Goal: Find specific page/section: Find specific page/section

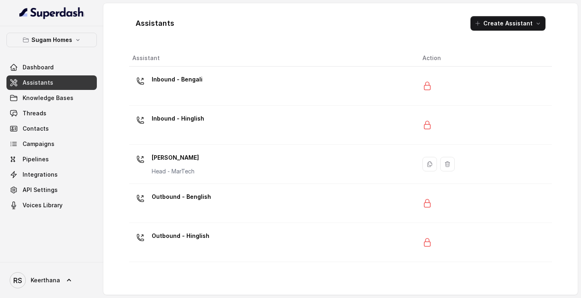
click at [194, 127] on div "Inbound - Hinglish" at bounding box center [178, 120] width 52 height 16
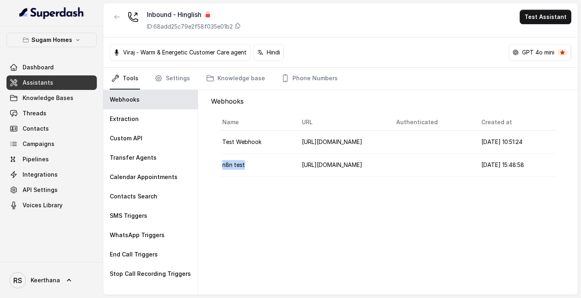
drag, startPoint x: 220, startPoint y: 169, endPoint x: 280, endPoint y: 169, distance: 59.3
click at [280, 169] on td "n8n test" at bounding box center [257, 165] width 76 height 23
click at [298, 169] on td "[URL][DOMAIN_NAME]" at bounding box center [342, 165] width 94 height 23
drag, startPoint x: 299, startPoint y: 166, endPoint x: 416, endPoint y: 165, distance: 116.6
click at [416, 165] on tr "n8n test [URL][DOMAIN_NAME] [DATE] 15:48:58" at bounding box center [388, 165] width 338 height 23
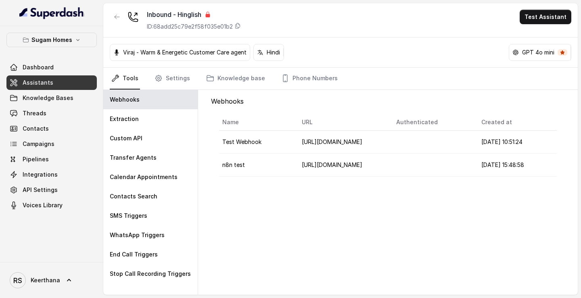
click at [371, 217] on div "Webhooks Name URL Authenticated Created at Test Webhook [URL][DOMAIN_NAME] [DAT…" at bounding box center [388, 192] width 380 height 205
